Goal: Complete application form: Complete application form

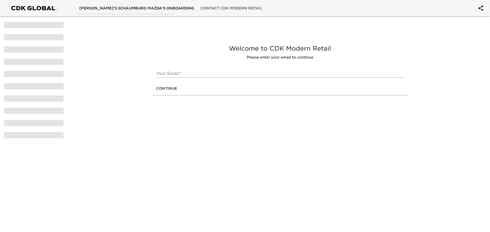
click at [209, 73] on input "text" at bounding box center [279, 73] width 247 height 8
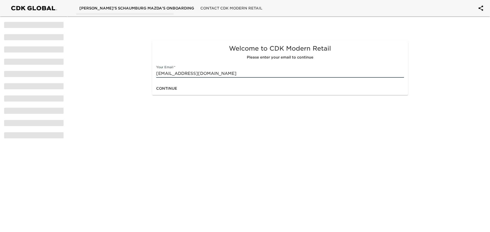
type input "[EMAIL_ADDRESS][DOMAIN_NAME]"
click at [174, 89] on span "Continue" at bounding box center [166, 88] width 21 height 6
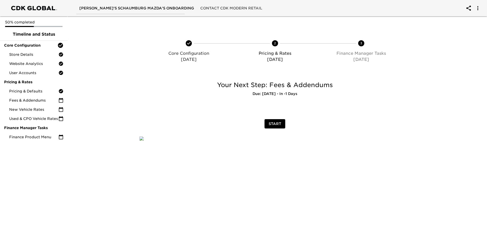
click at [277, 125] on span "Start" at bounding box center [275, 124] width 12 height 6
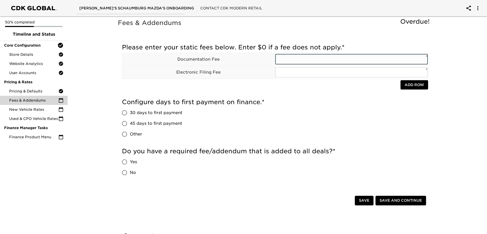
click at [309, 61] on input "text" at bounding box center [351, 59] width 153 height 10
click at [330, 60] on input "text" at bounding box center [351, 59] width 153 height 10
type input "367.70"
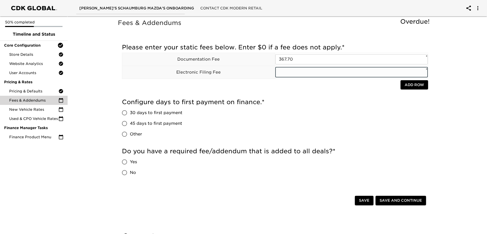
click at [300, 76] on input "text" at bounding box center [351, 72] width 153 height 10
type input "35"
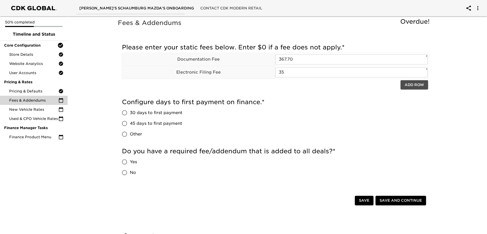
click at [407, 83] on span "Add Row" at bounding box center [414, 85] width 19 height 6
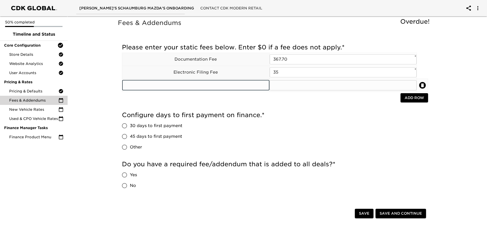
click at [235, 89] on input "text" at bounding box center [195, 85] width 147 height 10
click at [199, 87] on input "text" at bounding box center [195, 85] width 147 height 10
type input "C"
type input "N"
type input "Flat Tax"
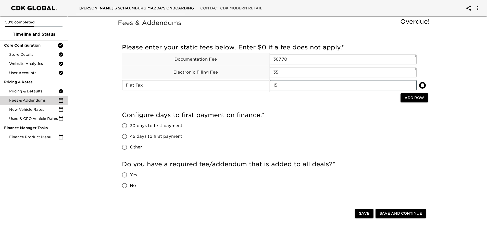
type input "15"
click at [414, 100] on span "Add Row" at bounding box center [414, 98] width 19 height 6
